Goal: Task Accomplishment & Management: Use online tool/utility

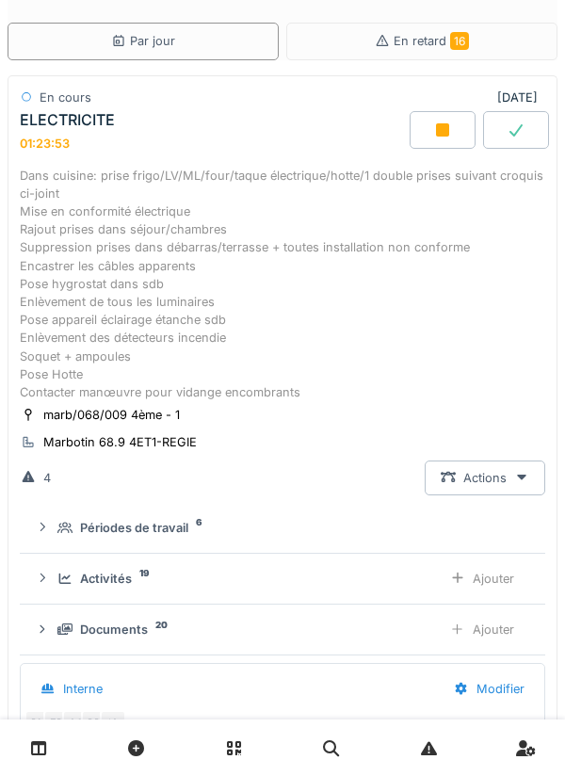
scroll to position [155, 0]
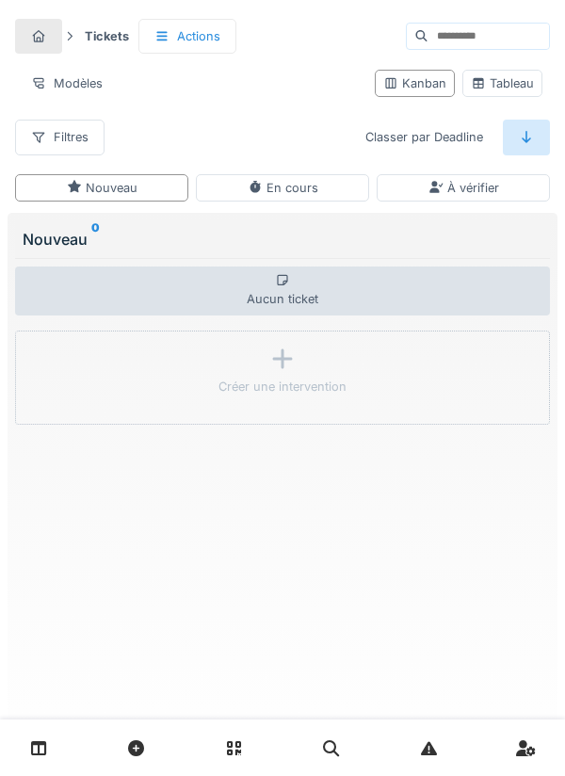
click at [54, 765] on link at bounding box center [39, 749] width 48 height 44
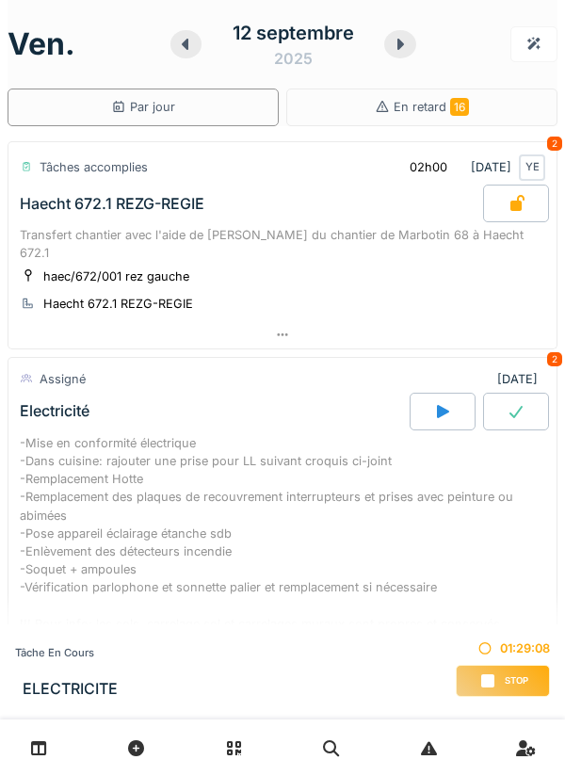
click at [498, 678] on div "Stop" at bounding box center [503, 681] width 94 height 32
click at [489, 680] on div "ven. 12 septembre 2025 Par jour En retard 16 Tâches accomplies 02h00 12/09/2025…" at bounding box center [282, 388] width 565 height 776
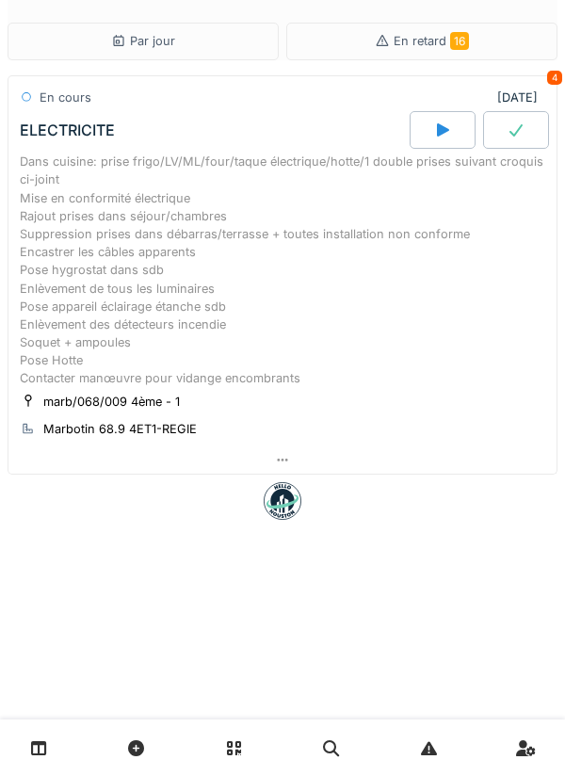
click at [290, 240] on div "Dans cuisine: prise frigo/LV/ML/four/taque électrique/hotte/1 double prises sui…" at bounding box center [283, 270] width 526 height 235
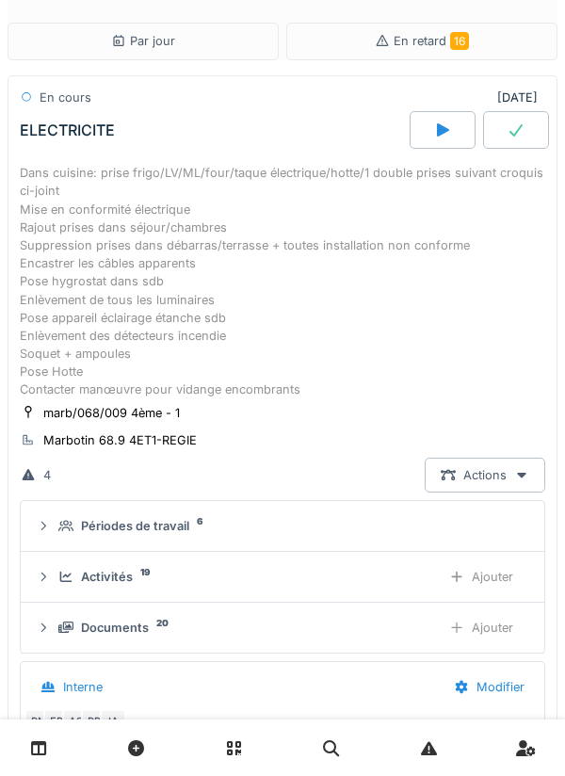
scroll to position [155, 0]
click at [494, 572] on div "Ajouter" at bounding box center [481, 577] width 96 height 35
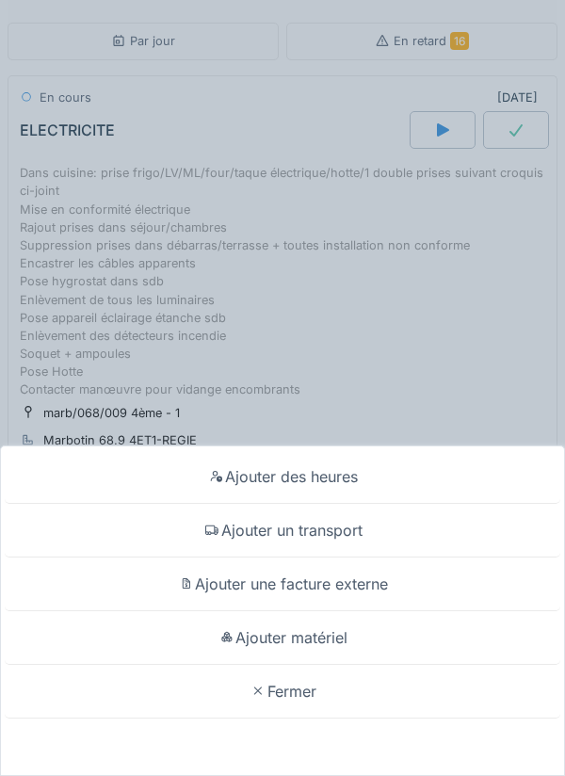
click at [287, 682] on div "Fermer" at bounding box center [283, 692] width 556 height 54
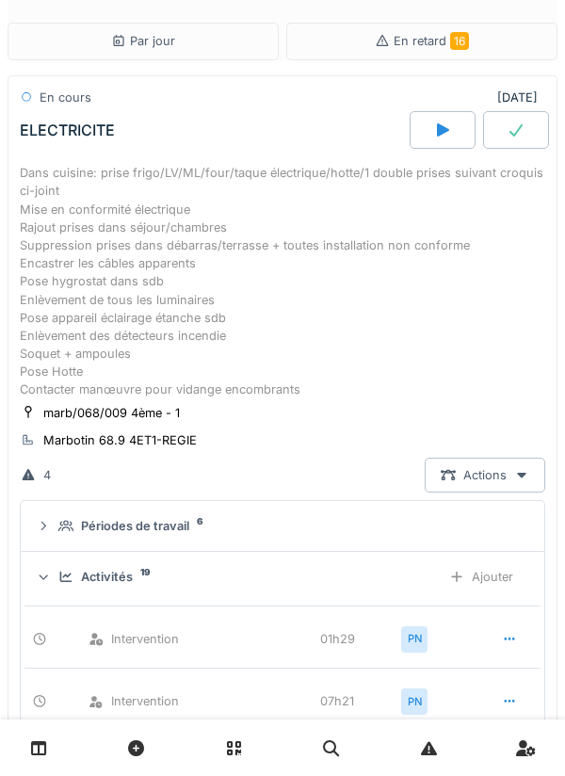
click at [232, 264] on div "Dans cuisine: prise frigo/LV/ML/four/taque électrique/hotte/1 double prises sui…" at bounding box center [283, 281] width 526 height 235
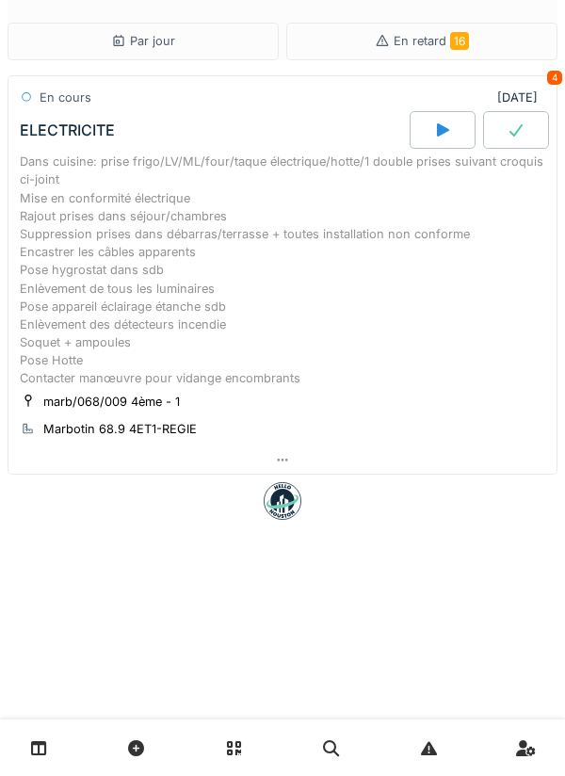
click at [219, 280] on div "Dans cuisine: prise frigo/LV/ML/four/taque électrique/hotte/1 double prises sui…" at bounding box center [283, 270] width 526 height 235
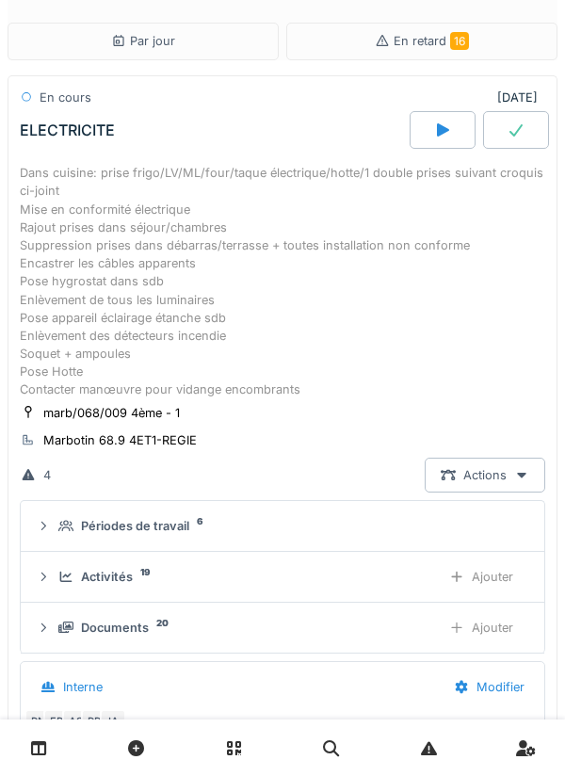
click at [504, 566] on div "Ajouter" at bounding box center [481, 577] width 96 height 35
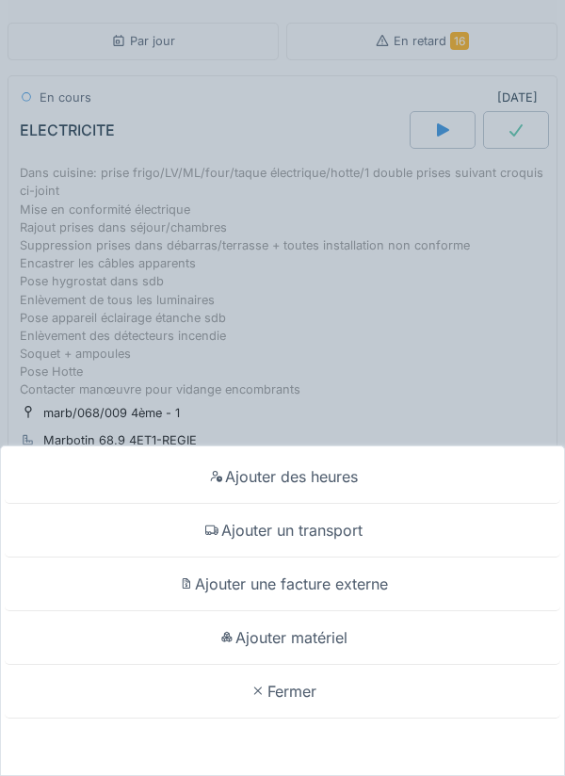
click at [293, 675] on div "Fermer" at bounding box center [283, 692] width 556 height 54
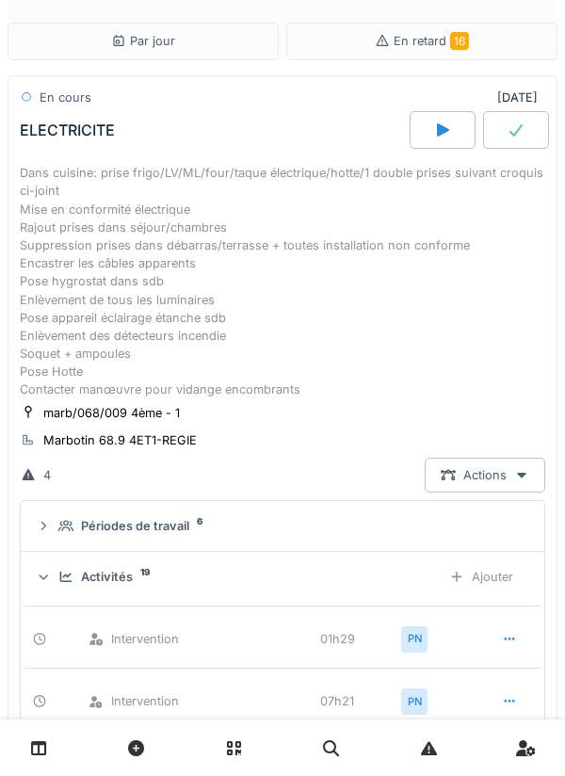
click at [217, 286] on div "Dans cuisine: prise frigo/LV/ML/four/taque électrique/hotte/1 double prises sui…" at bounding box center [283, 281] width 526 height 235
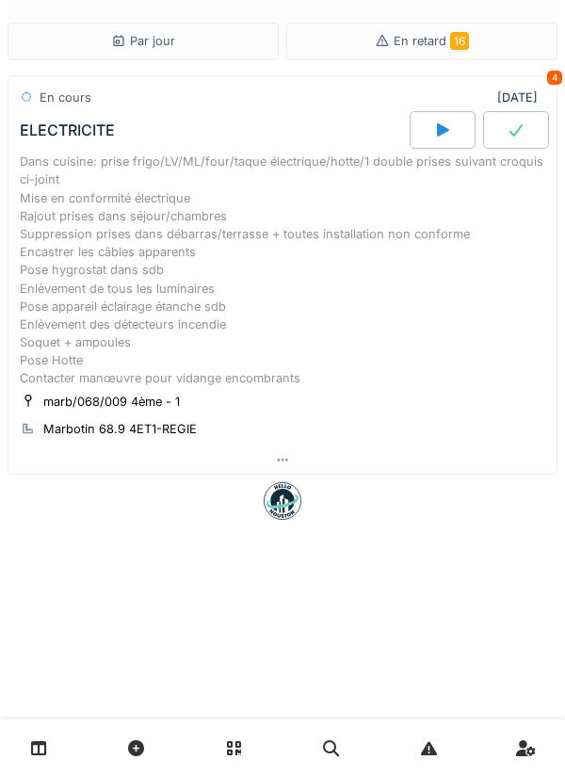
click at [235, 309] on div "Dans cuisine: prise frigo/LV/ML/four/taque électrique/hotte/1 double prises sui…" at bounding box center [283, 270] width 526 height 235
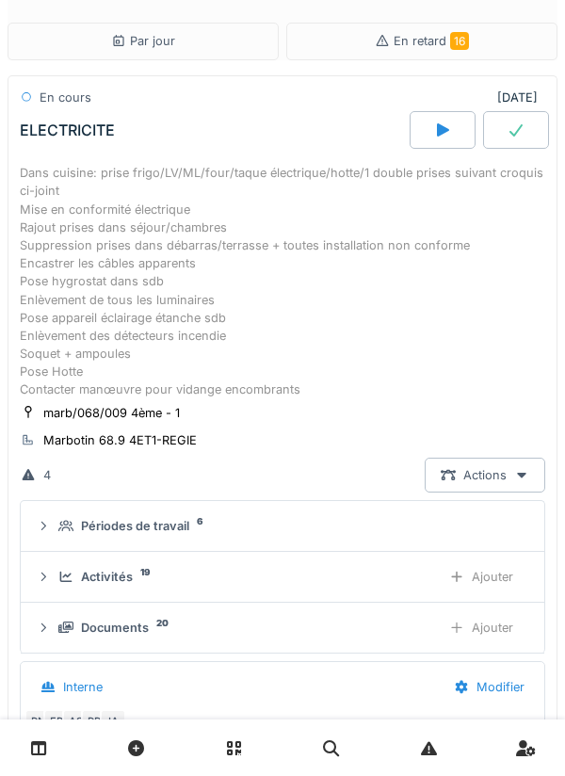
click at [498, 625] on div "Ajouter" at bounding box center [481, 628] width 96 height 35
